Goal: Information Seeking & Learning: Understand process/instructions

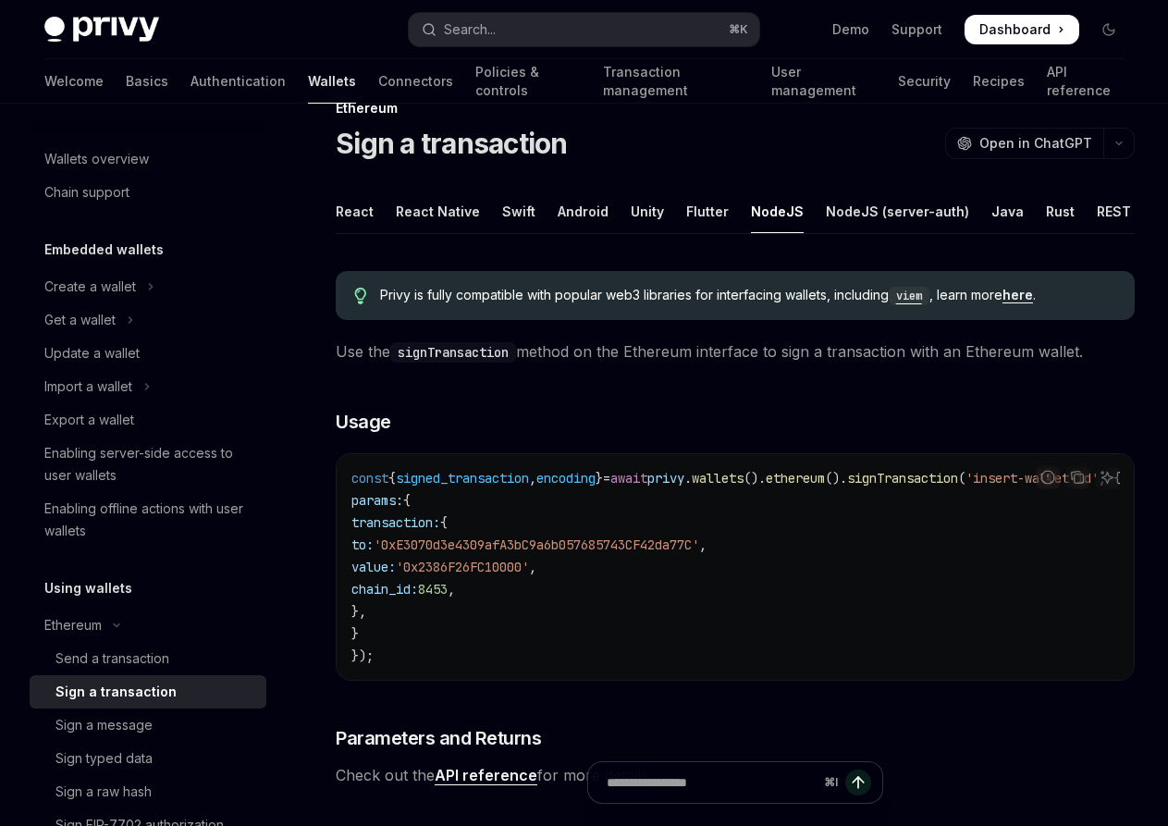
scroll to position [203, 0]
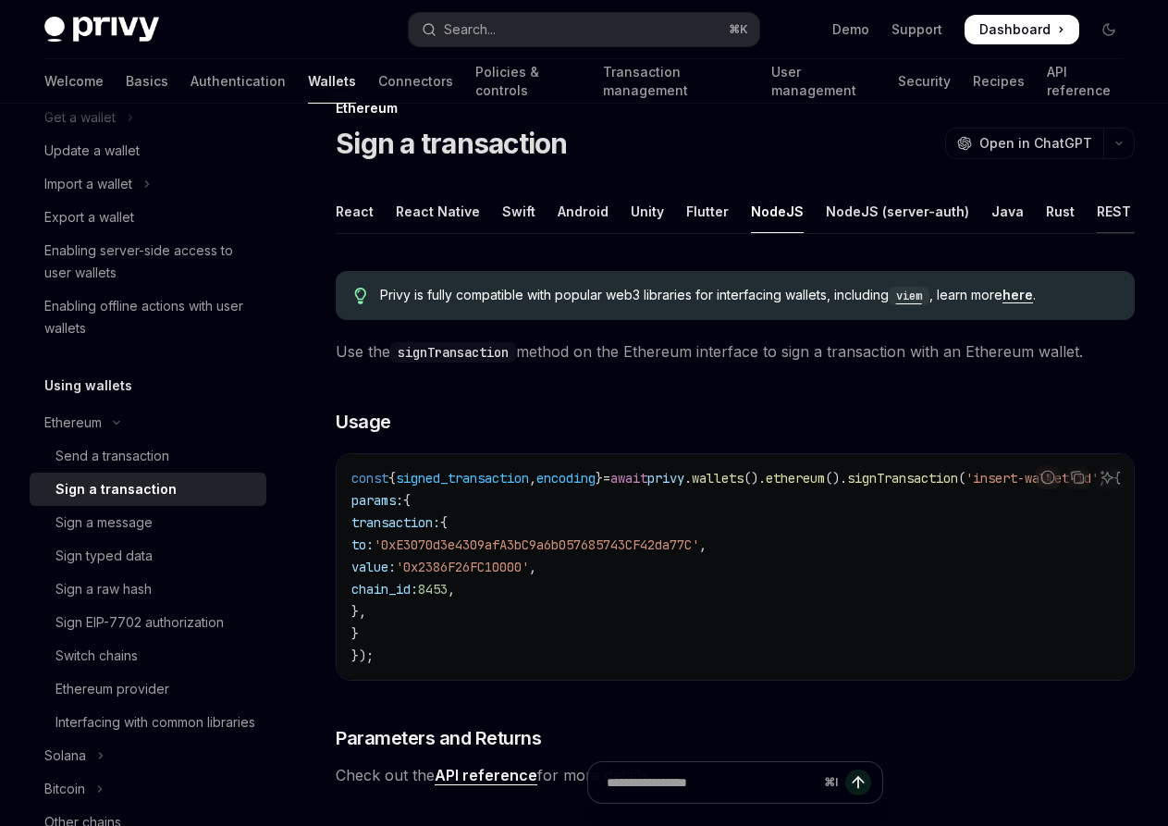
click at [1118, 204] on div "REST API" at bounding box center [1126, 211] width 58 height 43
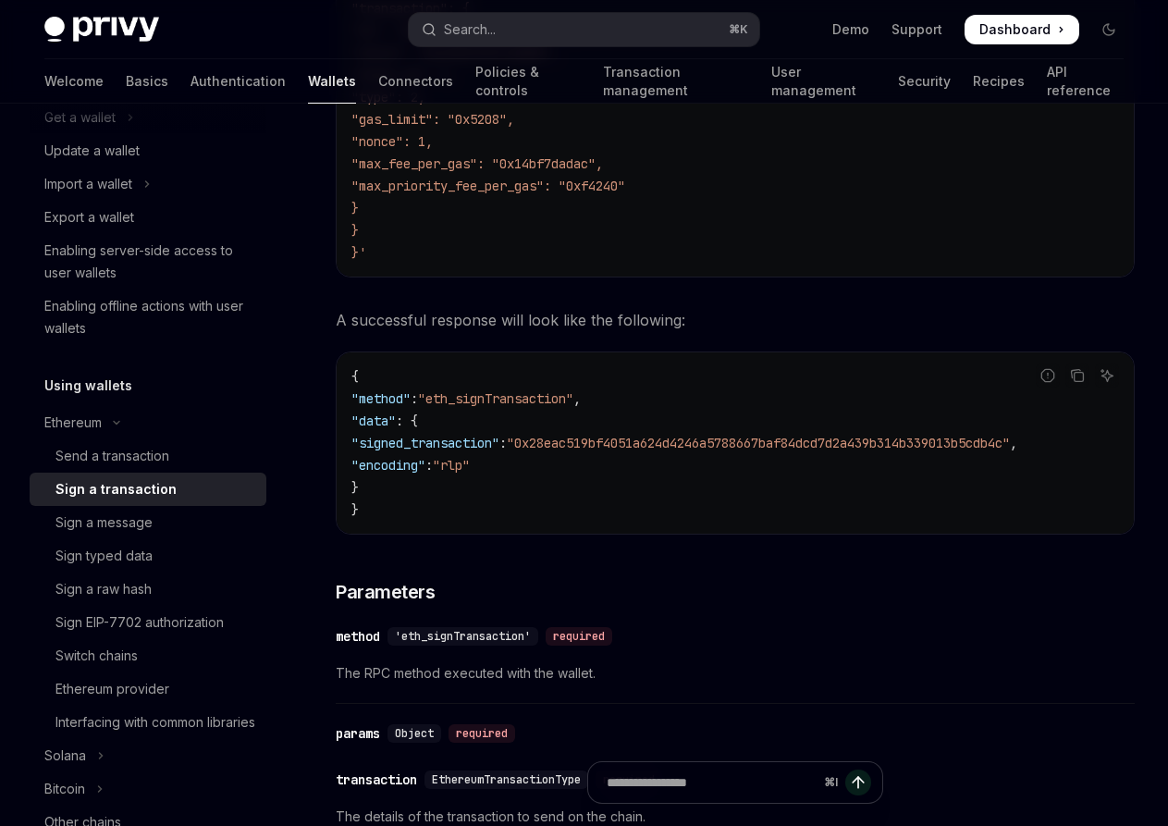
scroll to position [687, 0]
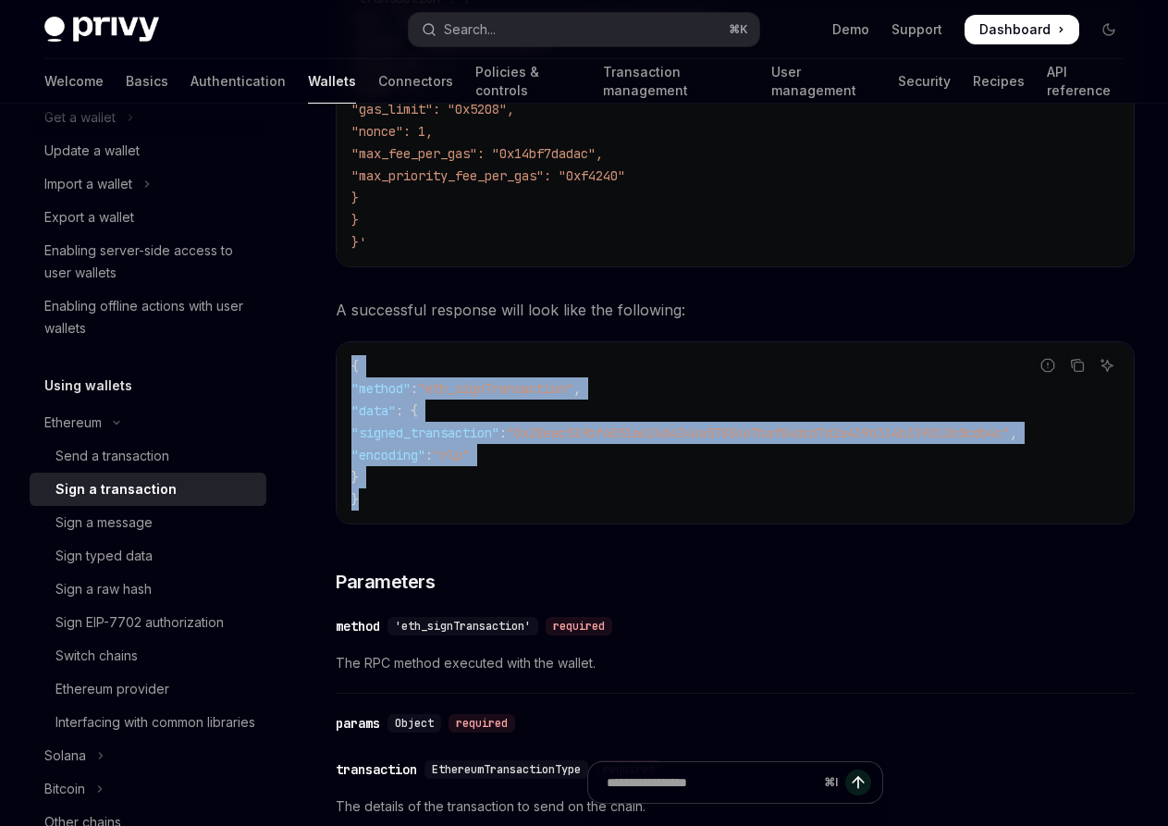
drag, startPoint x: 384, startPoint y: 492, endPoint x: 344, endPoint y: 361, distance: 137.3
click at [344, 361] on div "{ "method" : "eth_signTransaction" , "data" : { "signed_transaction" : "0x28eac…" at bounding box center [735, 432] width 797 height 181
copy code "{ "method" : "eth_signTransaction" , "data" : { "signed_transaction" : "0x28eac…"
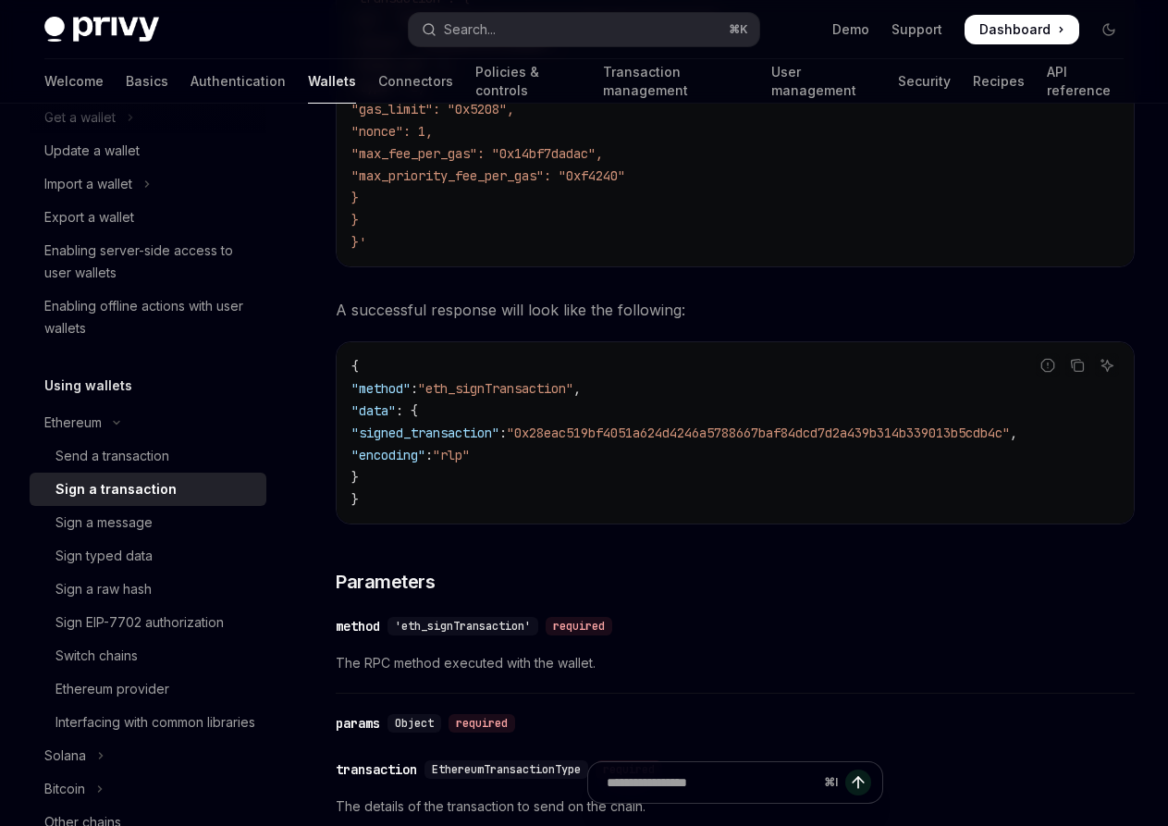
click at [416, 489] on code "{ "method" : "eth_signTransaction" , "data" : { "signed_transaction" : "0x28eac…" at bounding box center [736, 432] width 768 height 155
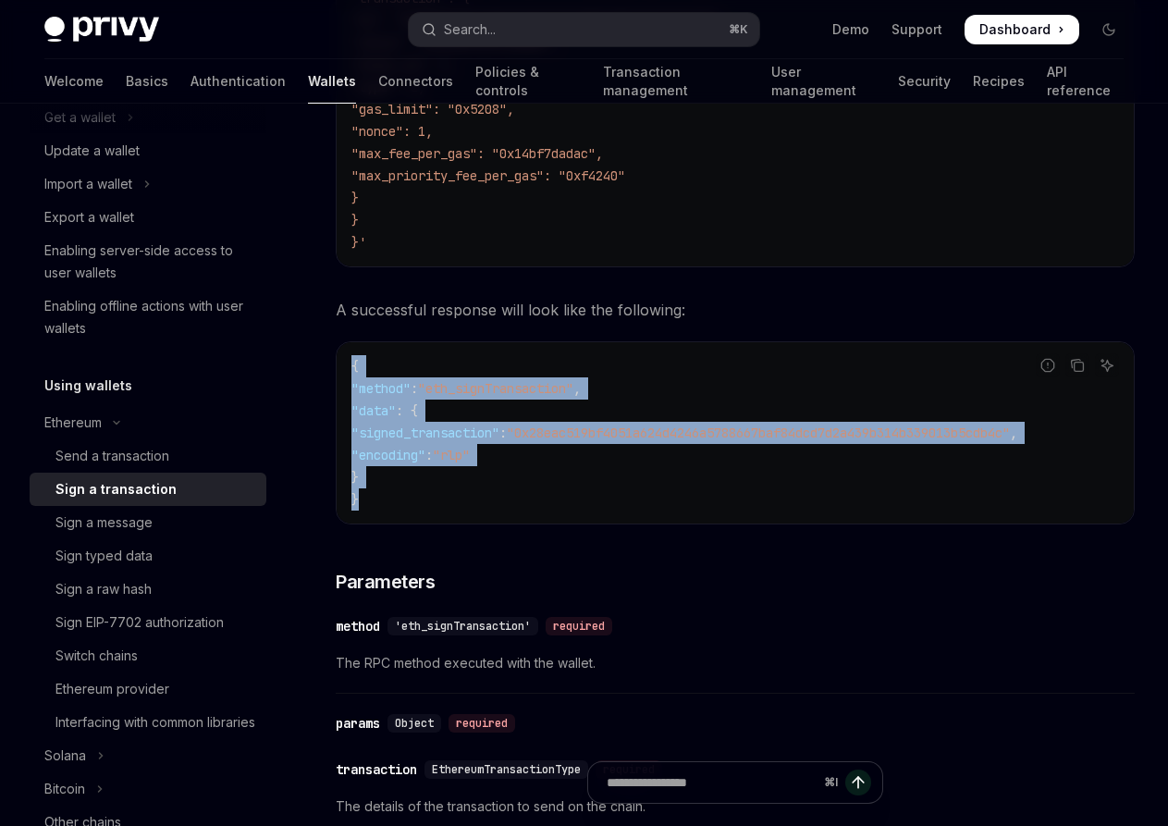
drag, startPoint x: 396, startPoint y: 499, endPoint x: 352, endPoint y: 364, distance: 141.9
click at [352, 364] on code "{ "method" : "eth_signTransaction" , "data" : { "signed_transaction" : "0x28eac…" at bounding box center [736, 432] width 768 height 155
copy code "{ "method" : "eth_signTransaction" , "data" : { "signed_transaction" : "0x28eac…"
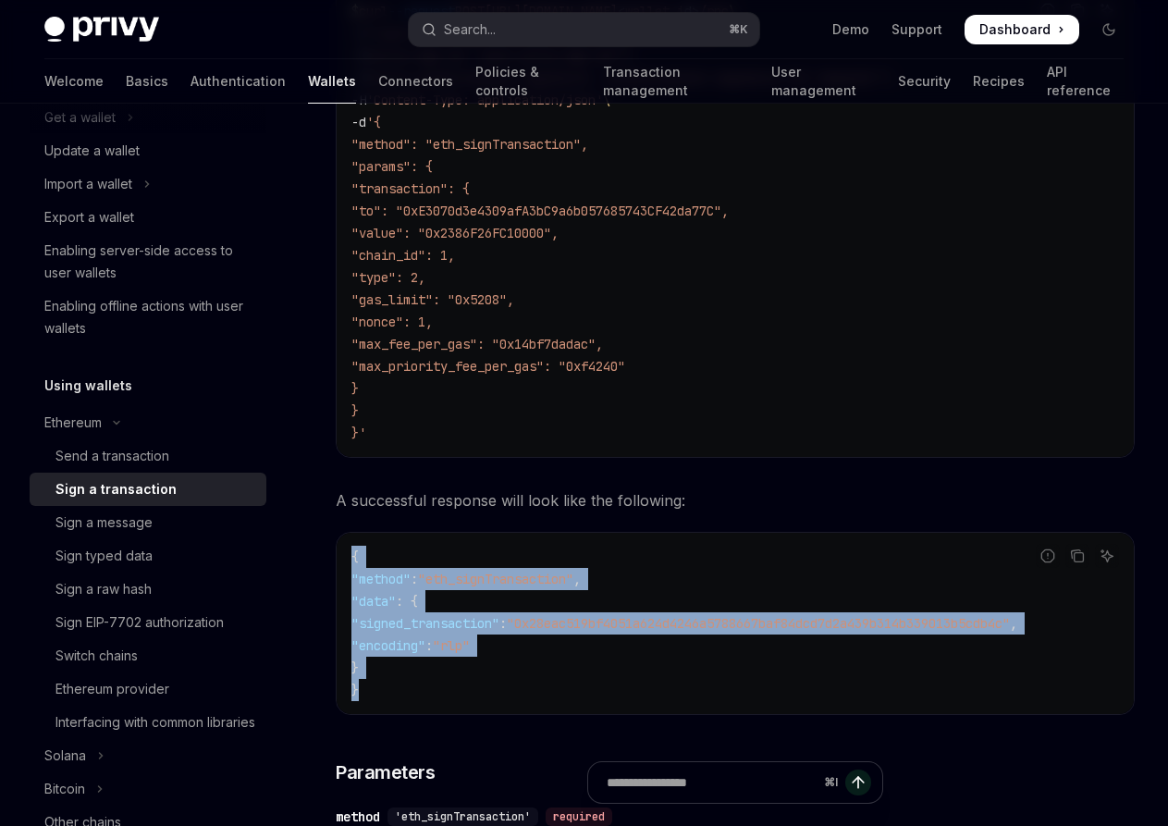
scroll to position [377, 0]
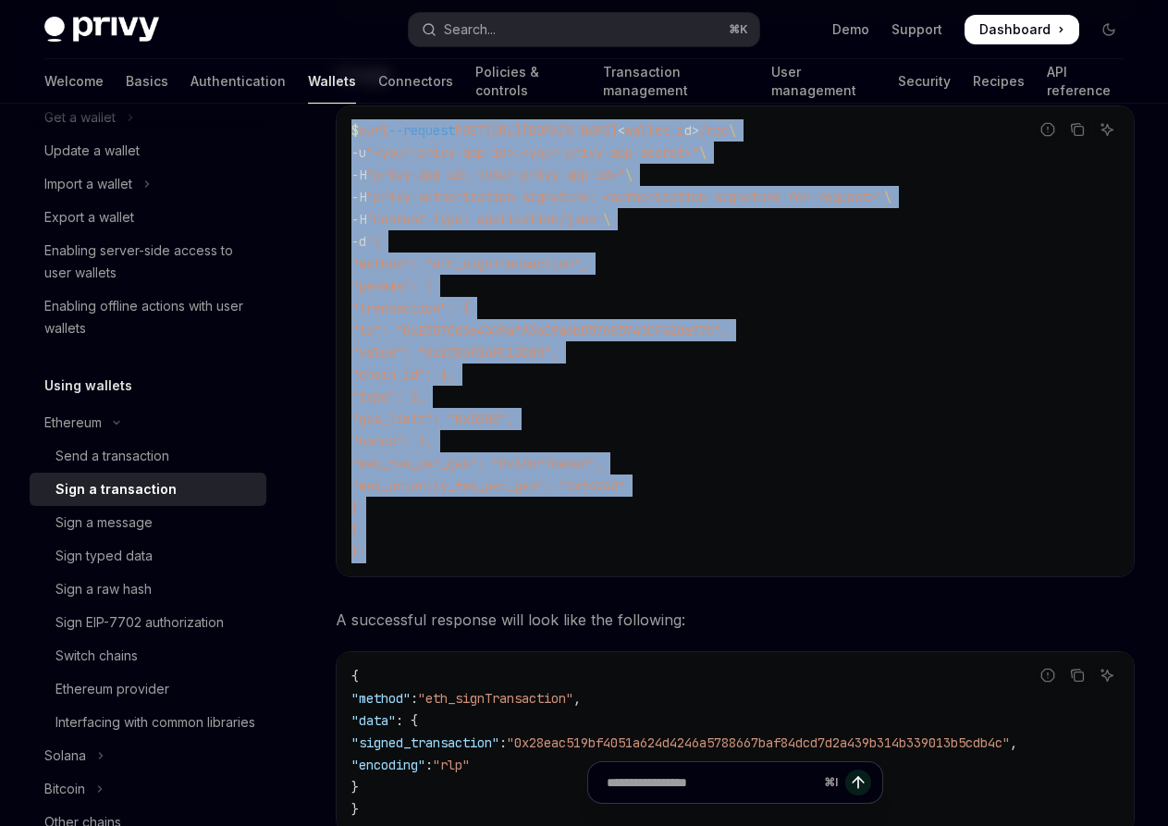
drag, startPoint x: 377, startPoint y: 553, endPoint x: 349, endPoint y: 131, distance: 422.8
click at [349, 131] on div "$ curl --request POST https://api.privy.io/v1/wallets/ < wallet_i d > /rpc \ -u…" at bounding box center [735, 341] width 797 height 470
copy code "$ curl --request POST https://api.privy.io/v1/wallets/ < wallet_i d > /rpc \ -u…"
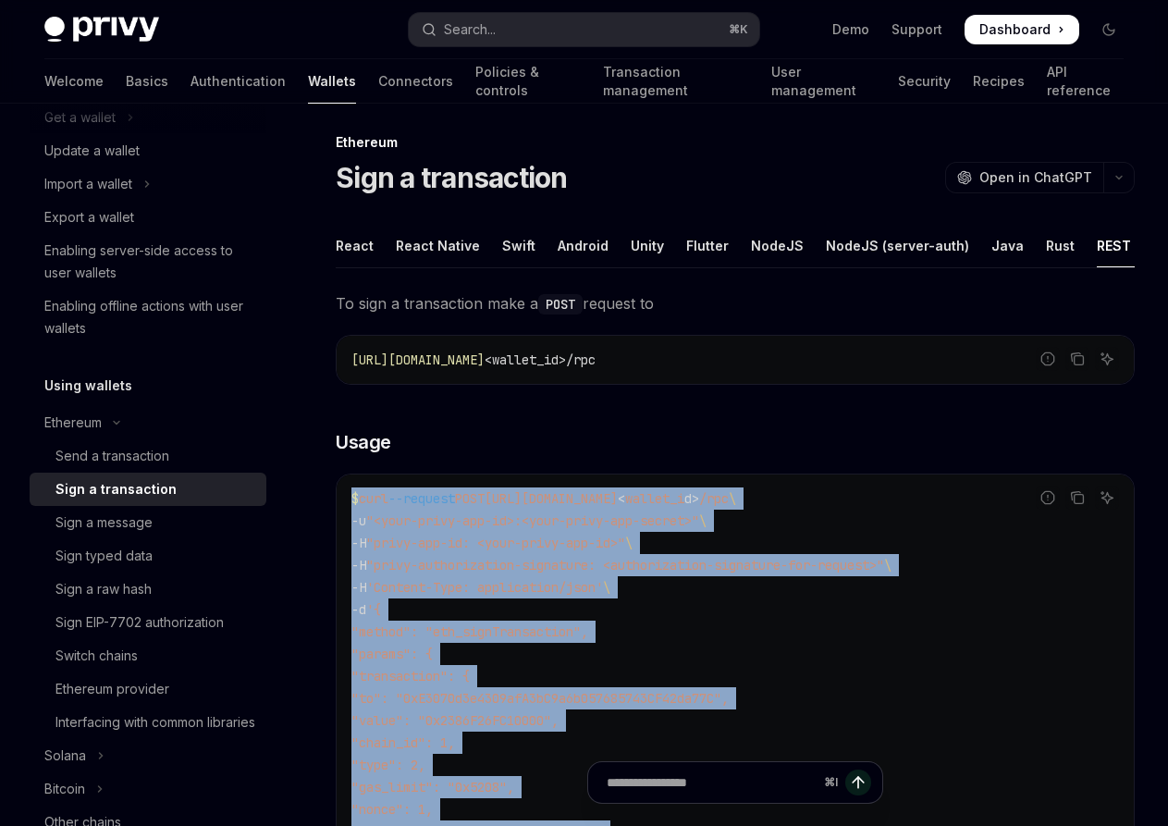
scroll to position [0, 0]
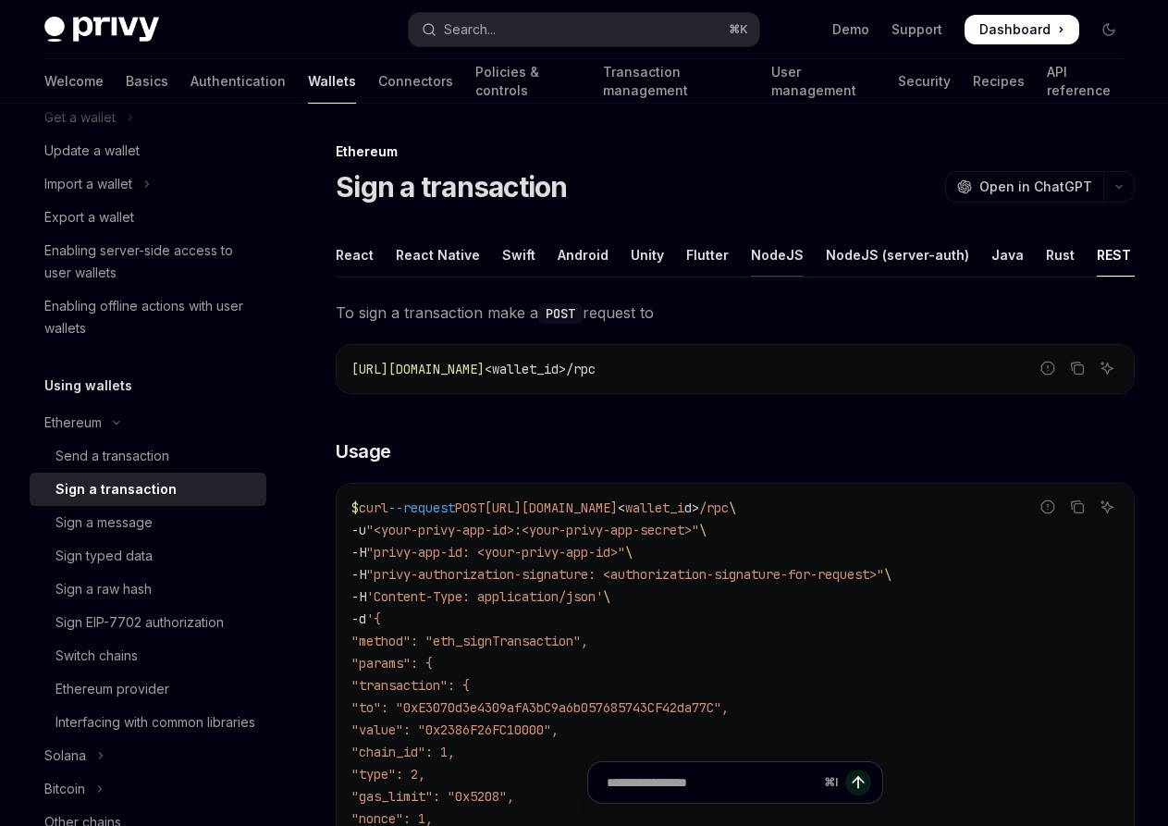
click at [751, 259] on div "NodeJS" at bounding box center [777, 254] width 53 height 43
type textarea "*"
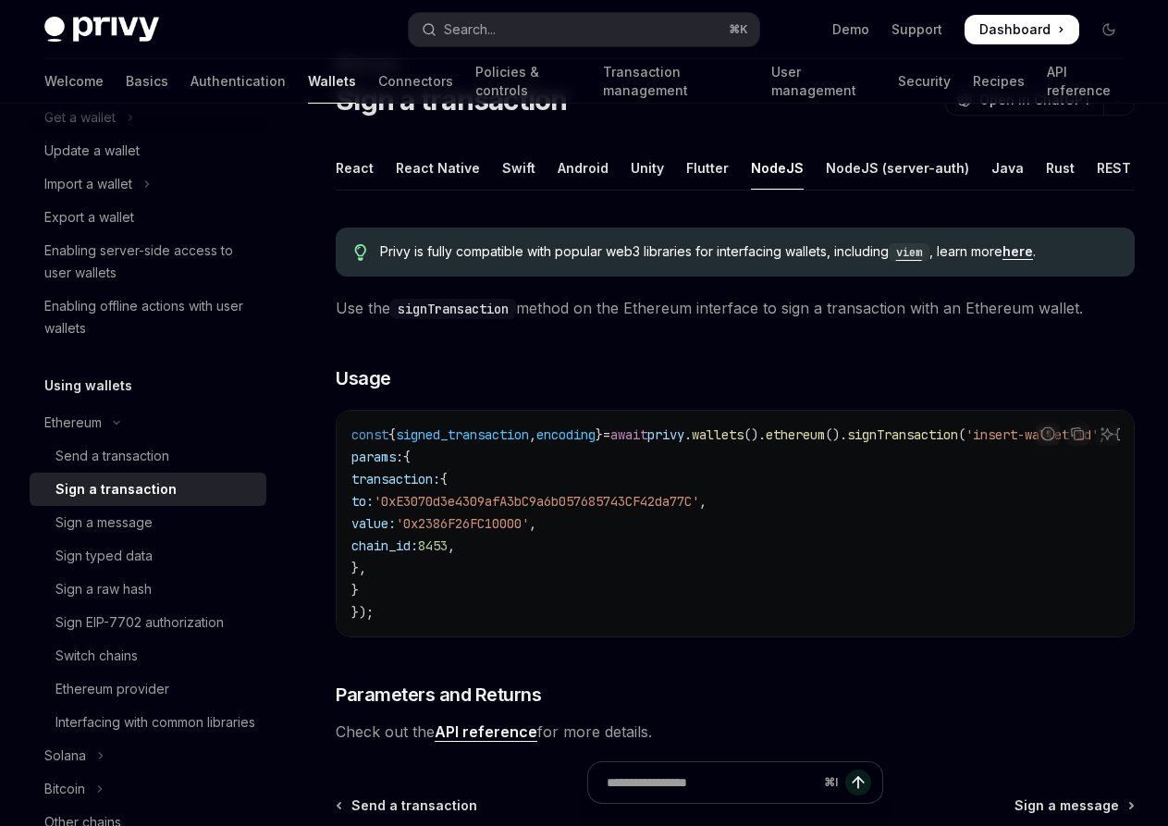
scroll to position [91, 0]
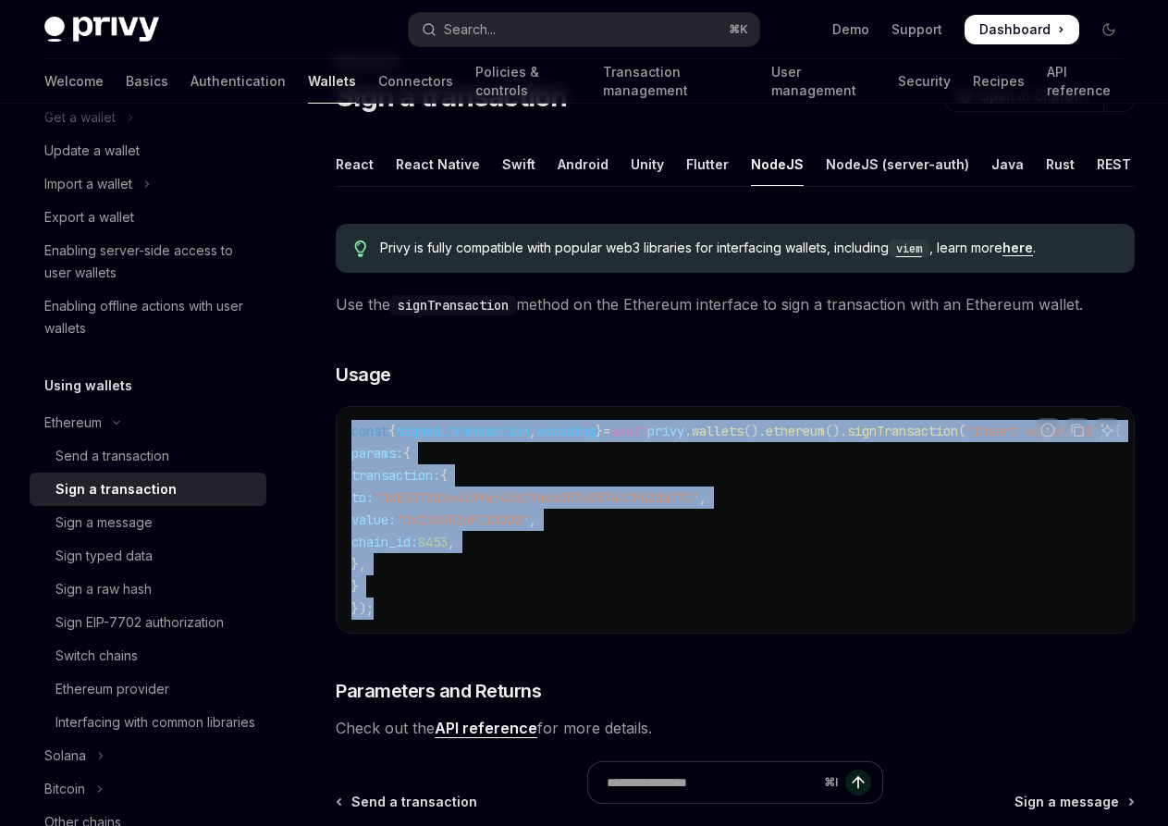
drag, startPoint x: 397, startPoint y: 600, endPoint x: 332, endPoint y: 432, distance: 180.4
click at [332, 432] on div "Ethereum Sign a transaction OpenAI Open in ChatGPT OpenAI Open in ChatGPT React…" at bounding box center [562, 545] width 1154 height 990
copy code "const { signed_transaction , encoding } = await privy . wallets (). ethereum ()…"
click at [418, 537] on span "chain_id:" at bounding box center [385, 542] width 67 height 17
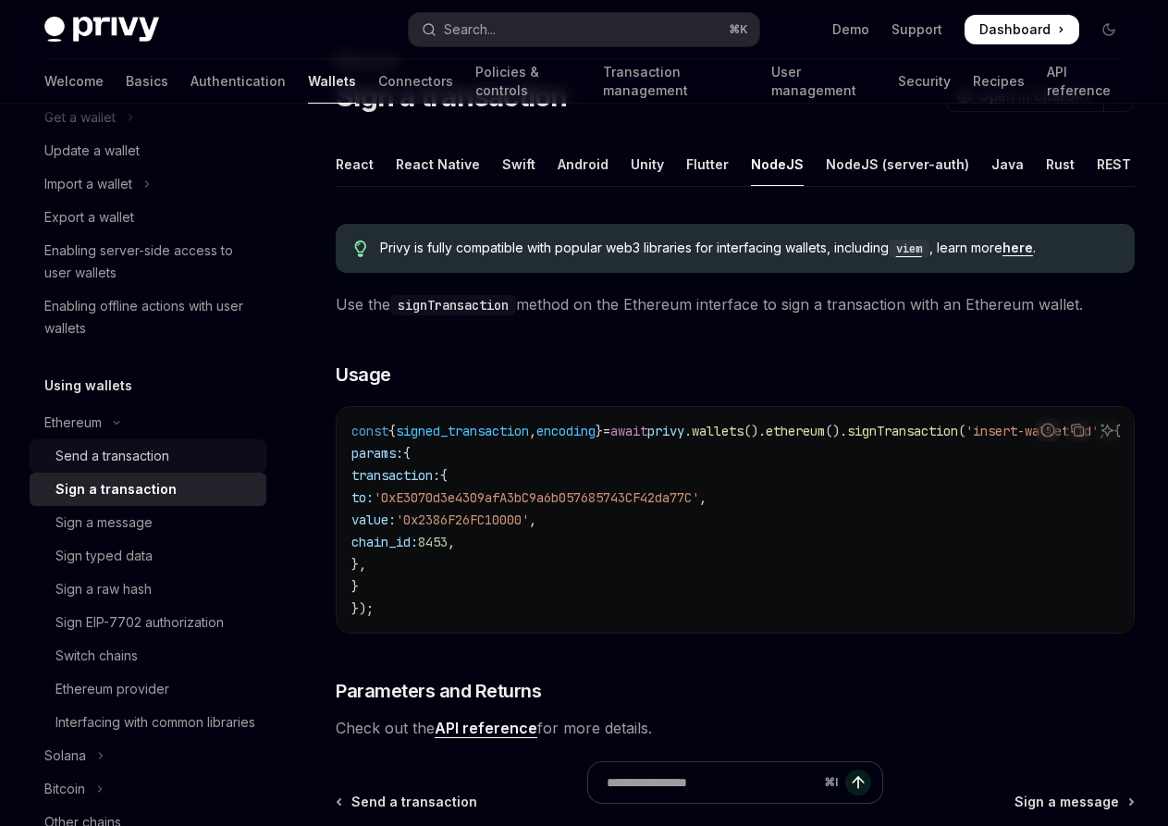
click at [157, 460] on div "Send a transaction" at bounding box center [113, 456] width 114 height 22
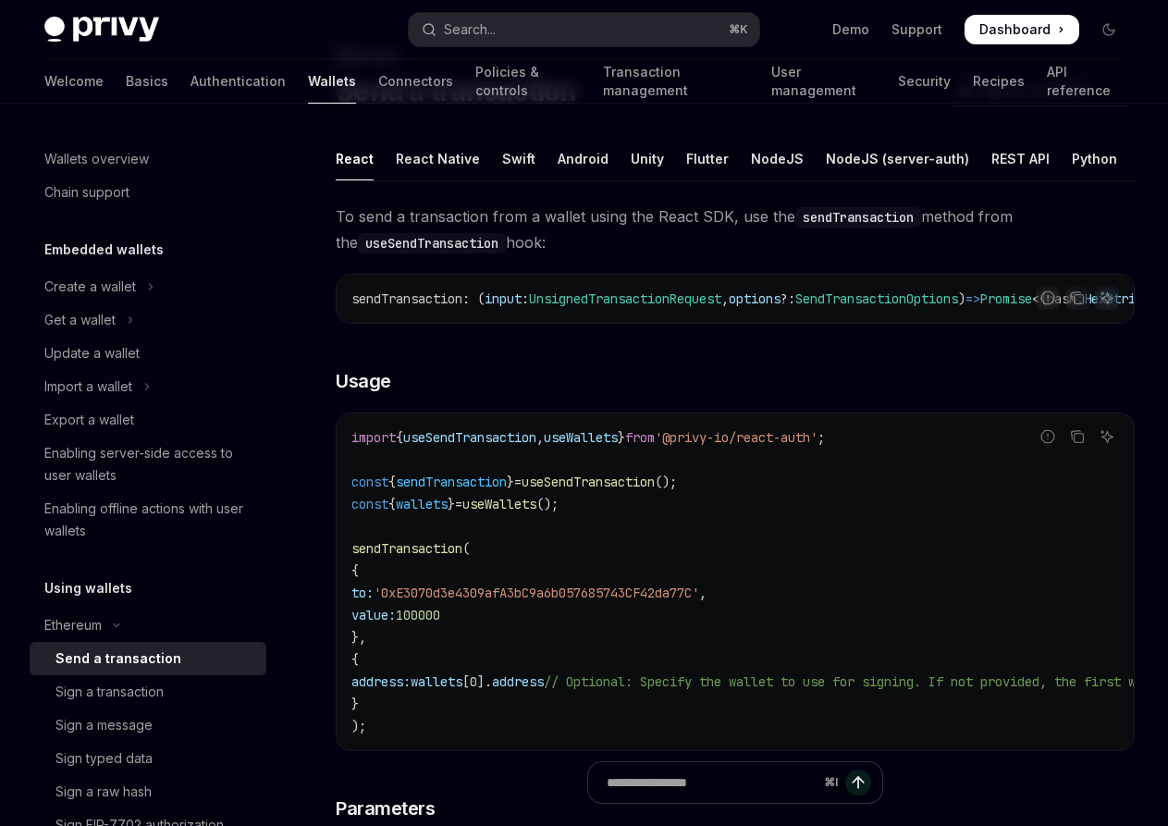
scroll to position [68, 0]
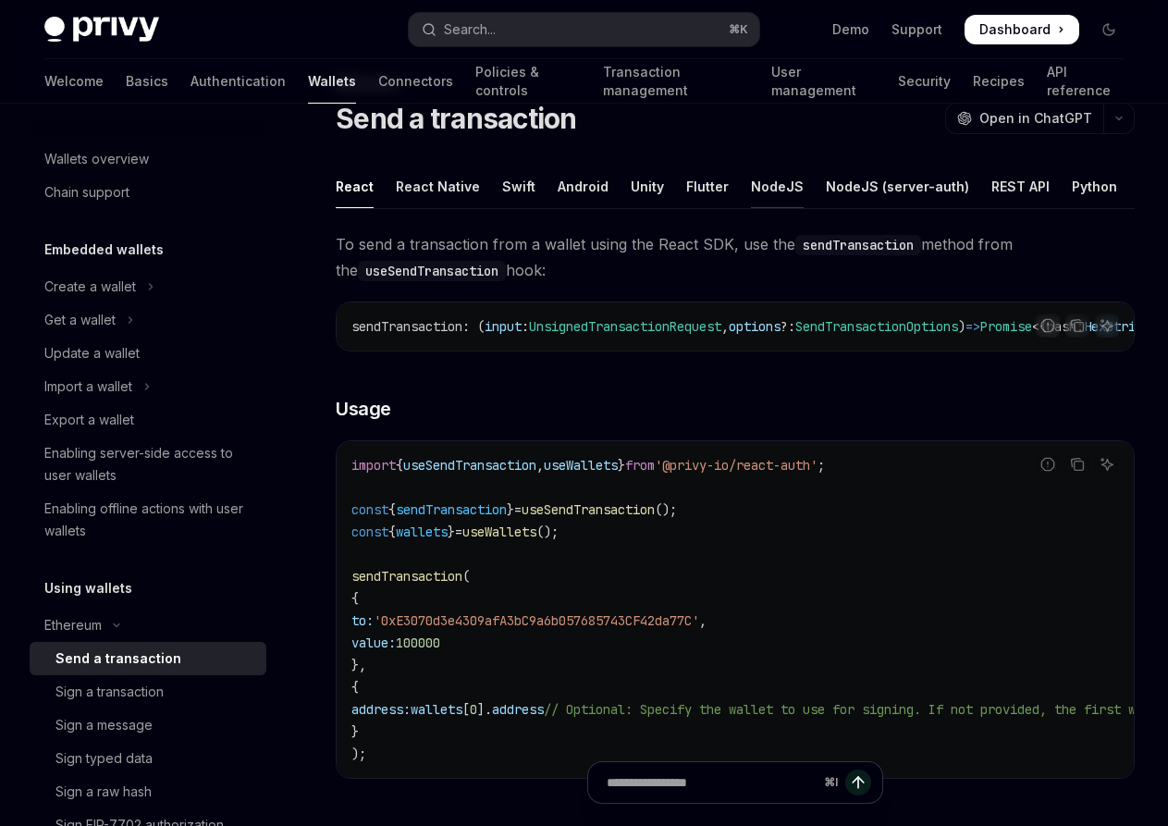
click at [771, 184] on div "NodeJS" at bounding box center [777, 186] width 53 height 43
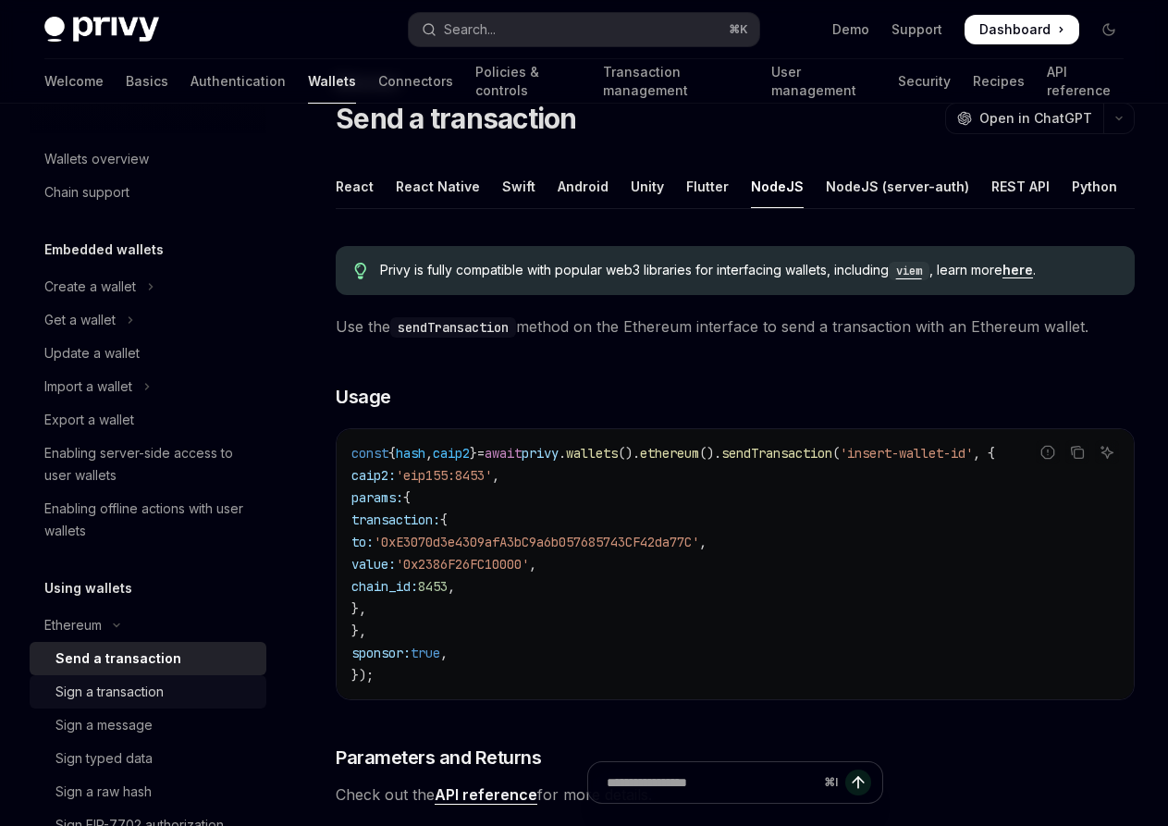
click at [126, 691] on div "Sign a transaction" at bounding box center [110, 692] width 108 height 22
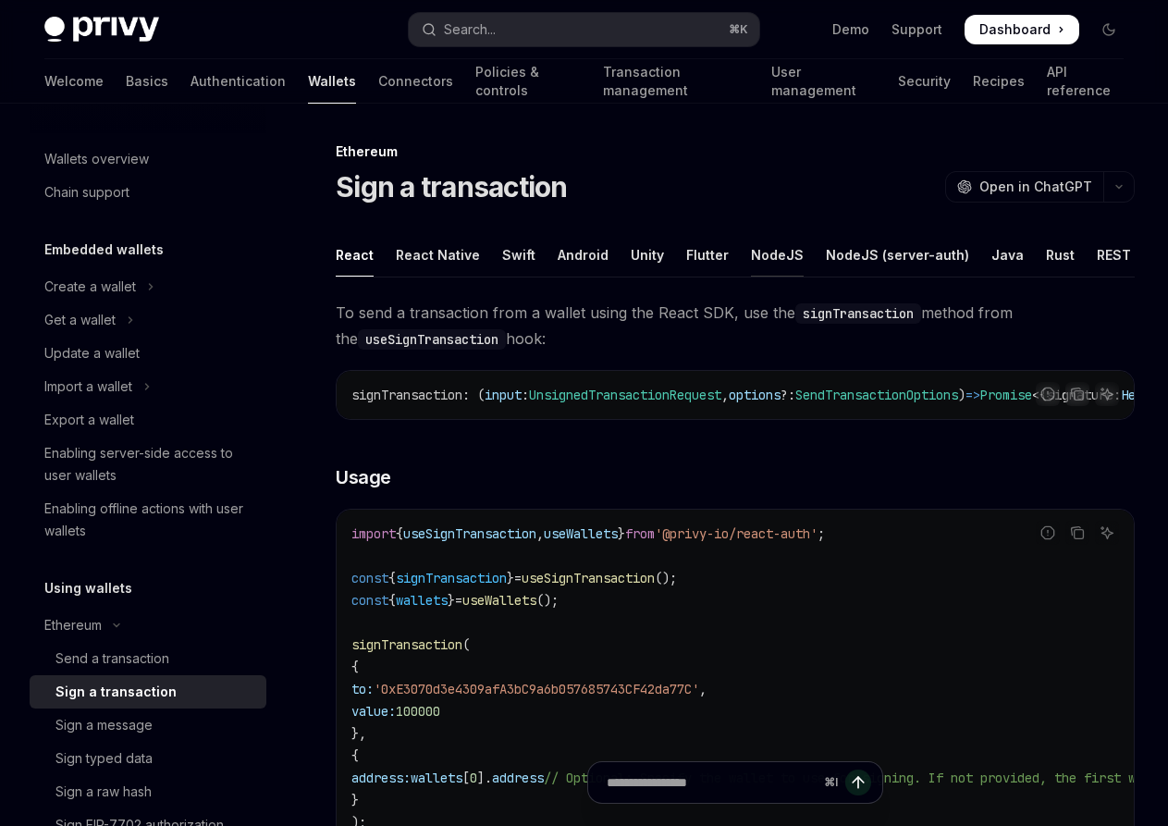
click at [770, 257] on div "NodeJS" at bounding box center [777, 254] width 53 height 43
type textarea "*"
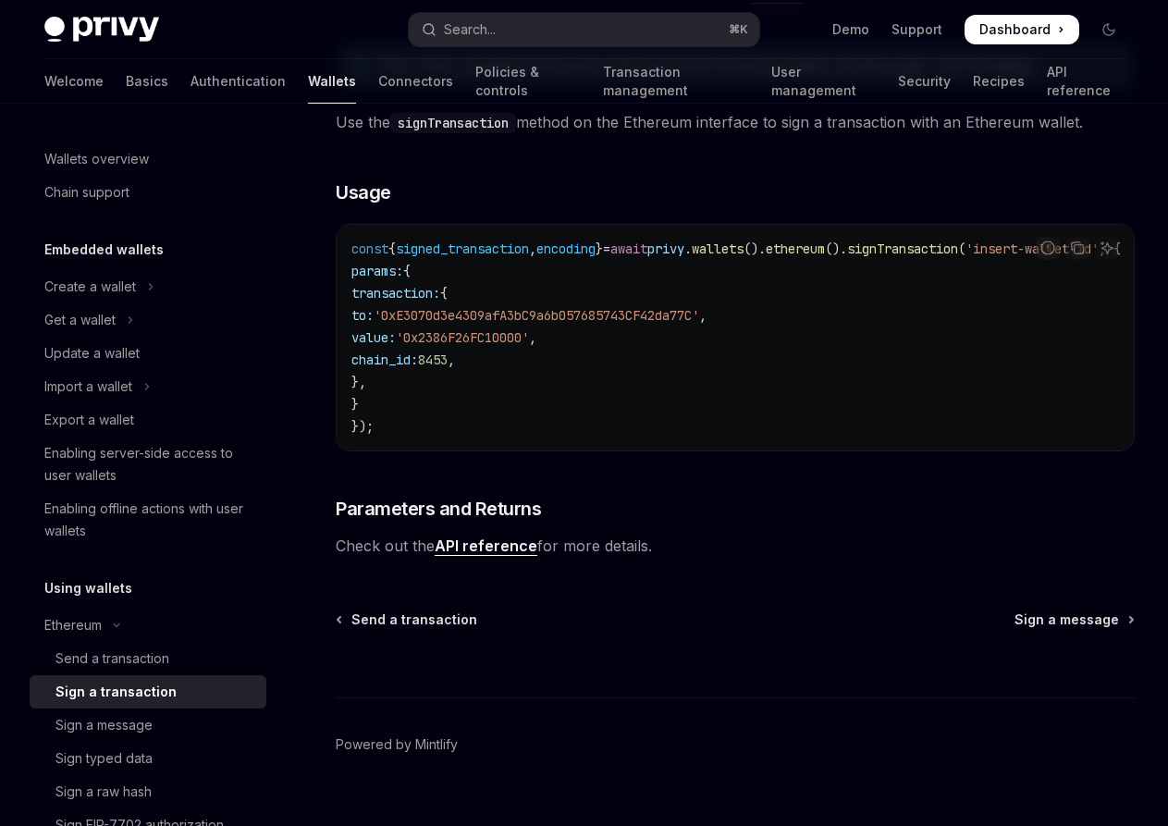
scroll to position [300, 0]
